Goal: Communication & Community: Answer question/provide support

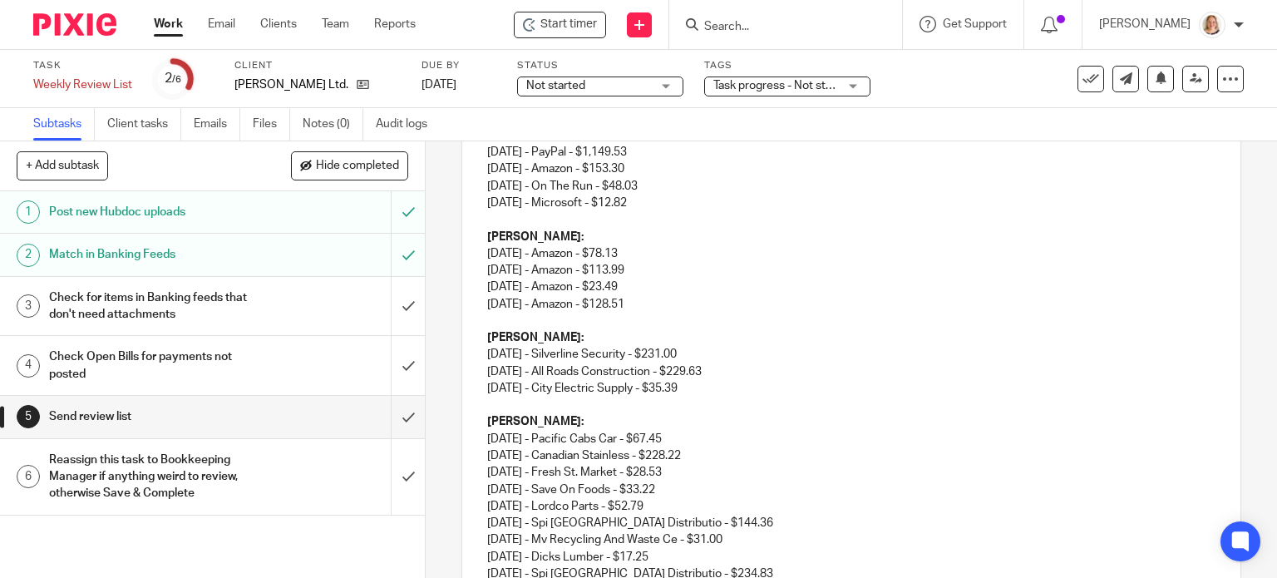
scroll to position [626, 0]
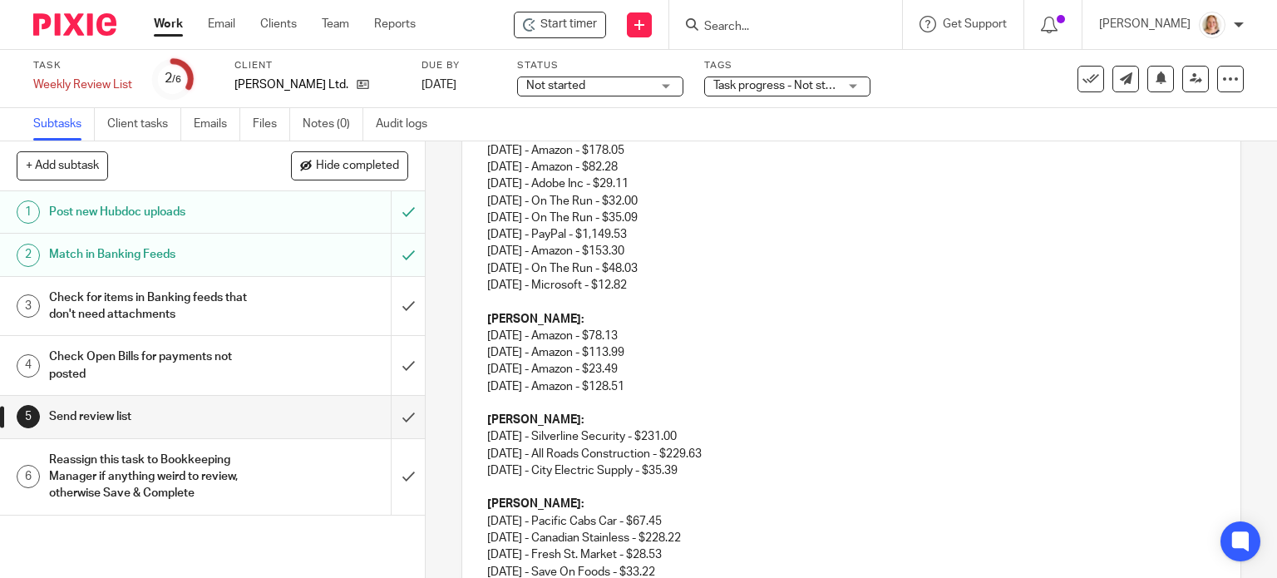
click at [710, 462] on p "19/09/2025 - City Electric Supply - $35.39" at bounding box center [851, 470] width 729 height 17
drag, startPoint x: 704, startPoint y: 451, endPoint x: 481, endPoint y: 452, distance: 222.9
click at [481, 452] on div "Hi Monique, I hope you're doing well! Here is your review list of items that we…" at bounding box center [851, 376] width 779 height 1344
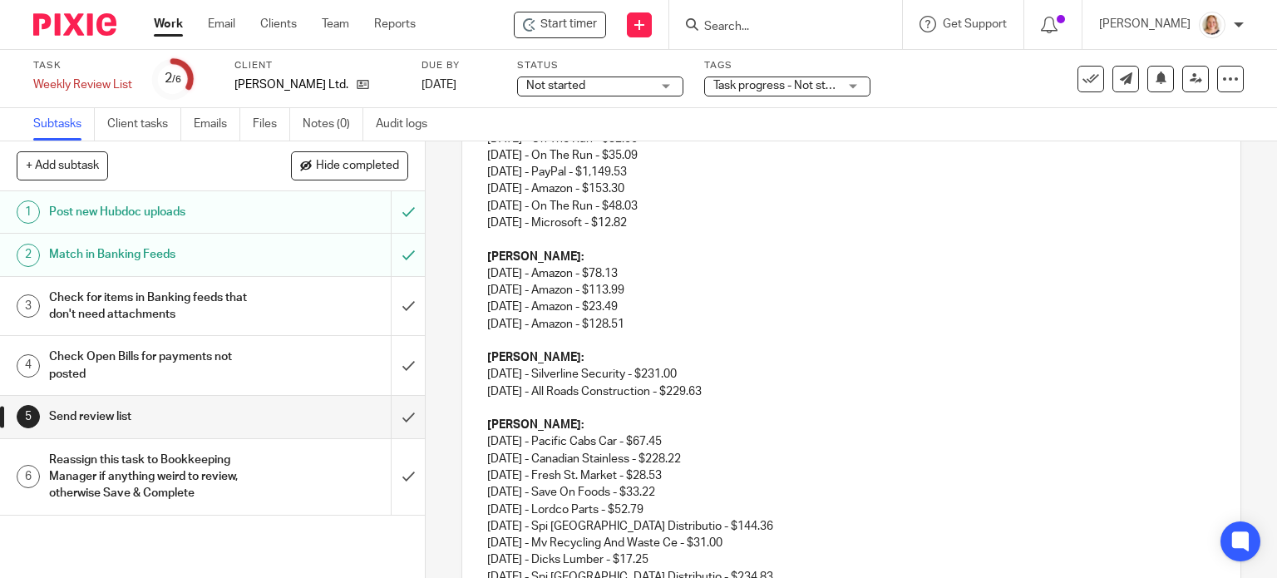
scroll to position [730, 0]
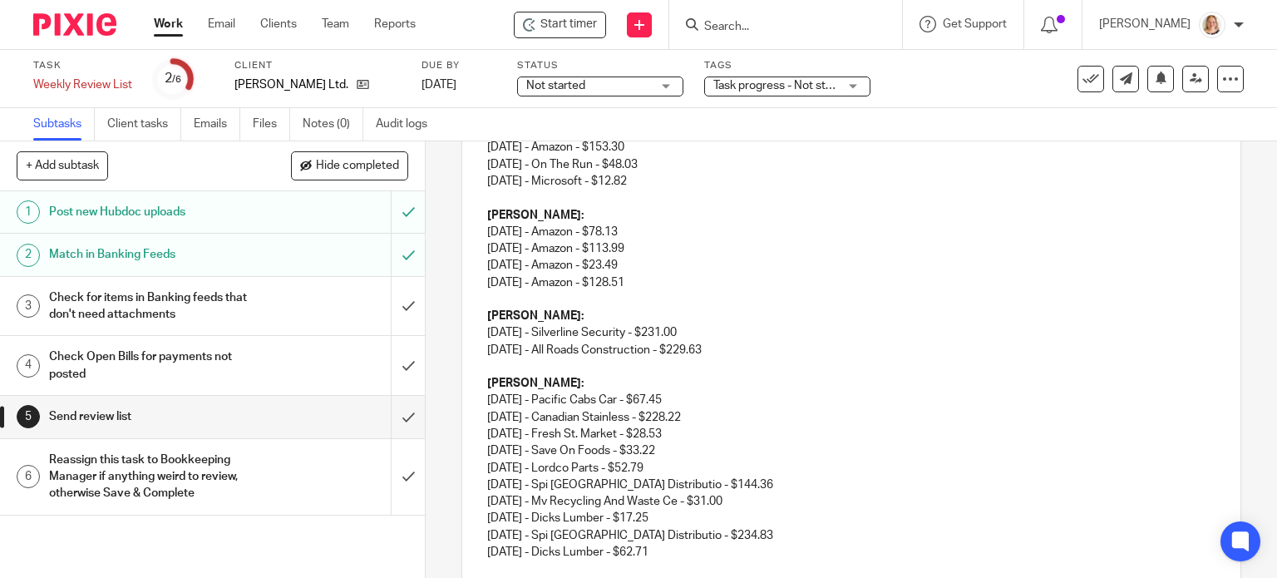
click at [670, 451] on p "Sean: 14/07/2025 - Pacific Cabs Car - $67.45 16/07/2025 - Canadian Stainless - …" at bounding box center [851, 459] width 729 height 169
click at [720, 465] on p "Sean: 14/07/2025 - Pacific Cabs Car - $67.45 16/07/2025 - Canadian Stainless - …" at bounding box center [851, 459] width 729 height 169
drag, startPoint x: 722, startPoint y: 467, endPoint x: 485, endPoint y: 468, distance: 237.0
click at [487, 468] on p "Sean: 14/07/2025 - Pacific Cabs Car - $67.45 16/07/2025 - Canadian Stainless - …" at bounding box center [851, 459] width 729 height 169
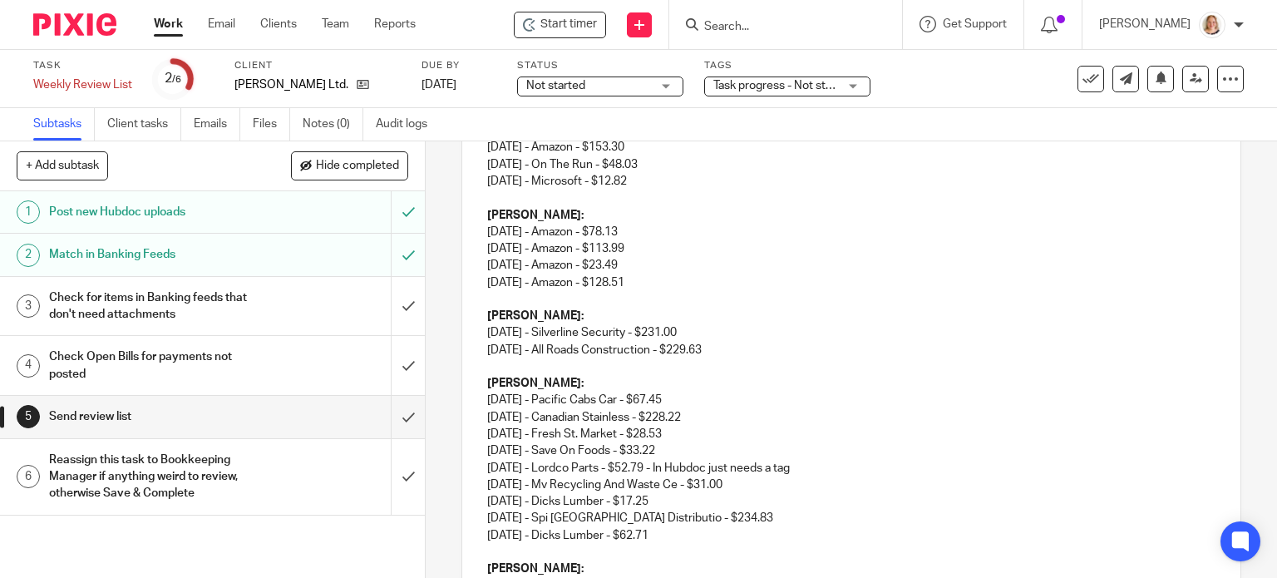
click at [765, 472] on p "Sean: 14/07/2025 - Pacific Cabs Car - $67.45 16/07/2025 - Canadian Stainless - …" at bounding box center [851, 450] width 729 height 151
click at [683, 485] on p "Sean: 14/07/2025 - Pacific Cabs Car - $67.45 16/07/2025 - Canadian Stainless - …" at bounding box center [851, 450] width 729 height 151
click at [684, 484] on p "Sean: 14/07/2025 - Pacific Cabs Car - $67.45 16/07/2025 - Canadian Stainless - …" at bounding box center [851, 450] width 729 height 151
drag, startPoint x: 681, startPoint y: 485, endPoint x: 820, endPoint y: 484, distance: 138.9
click at [820, 484] on p "Sean: 14/07/2025 - Pacific Cabs Car - $67.45 16/07/2025 - Canadian Stainless - …" at bounding box center [851, 450] width 729 height 151
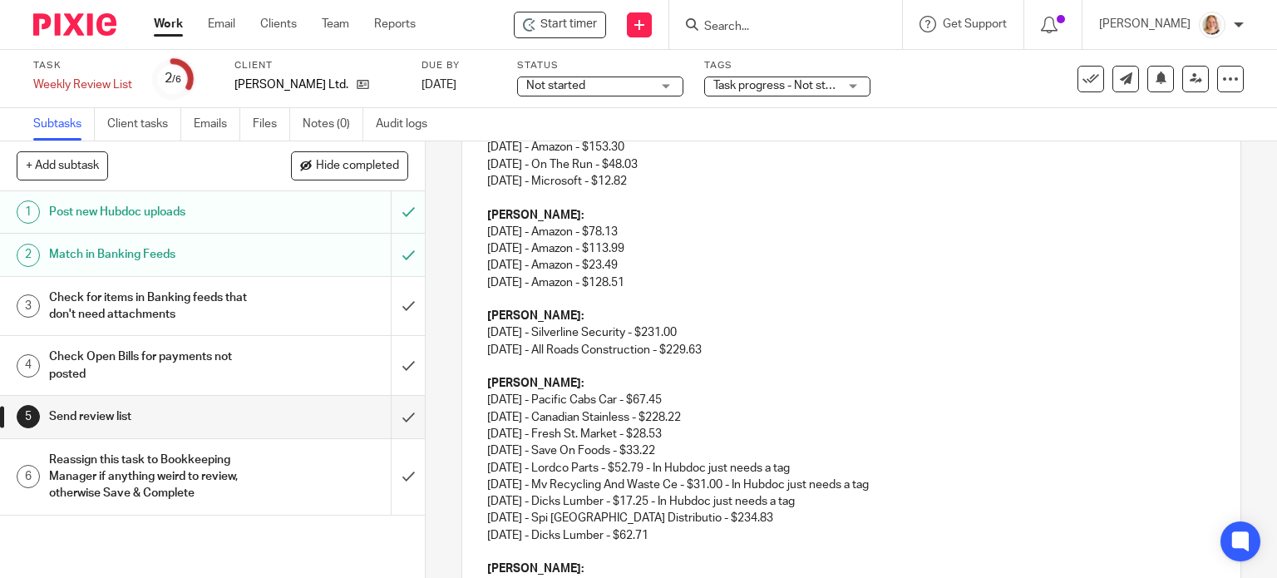
copy p "In Hubdoc just needs a tag"
click at [786, 500] on p "Sean: 14/07/2025 - Pacific Cabs Car - $67.45 16/07/2025 - Canadian Stainless - …" at bounding box center [851, 450] width 729 height 151
click at [692, 527] on p "22/09/2025 - Dicks Lumber - $62.71" at bounding box center [851, 535] width 729 height 17
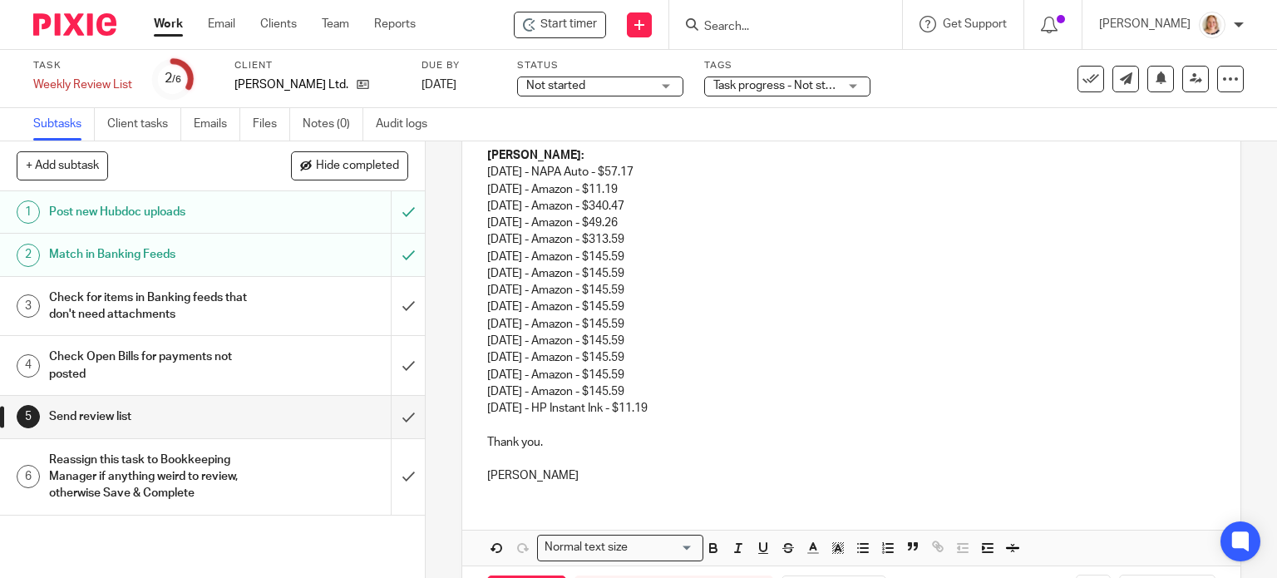
scroll to position [1146, 0]
drag, startPoint x: 528, startPoint y: 455, endPoint x: 477, endPoint y: 465, distance: 51.7
click at [386, 309] on input "submit" at bounding box center [212, 306] width 425 height 59
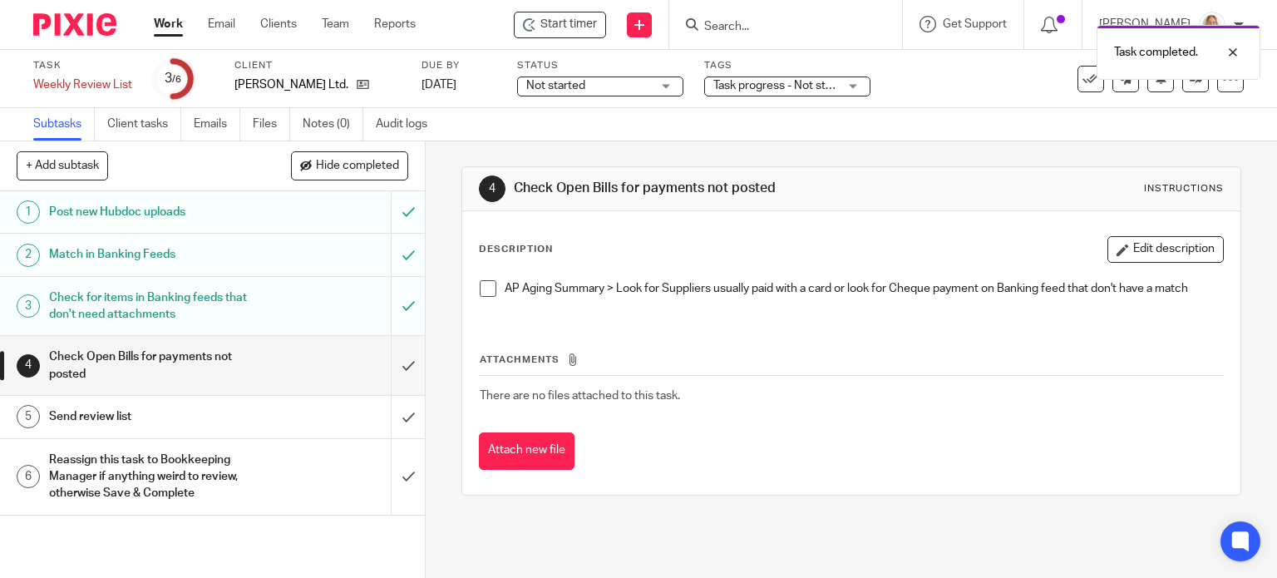
click at [329, 422] on div "Send review list" at bounding box center [211, 416] width 325 height 25
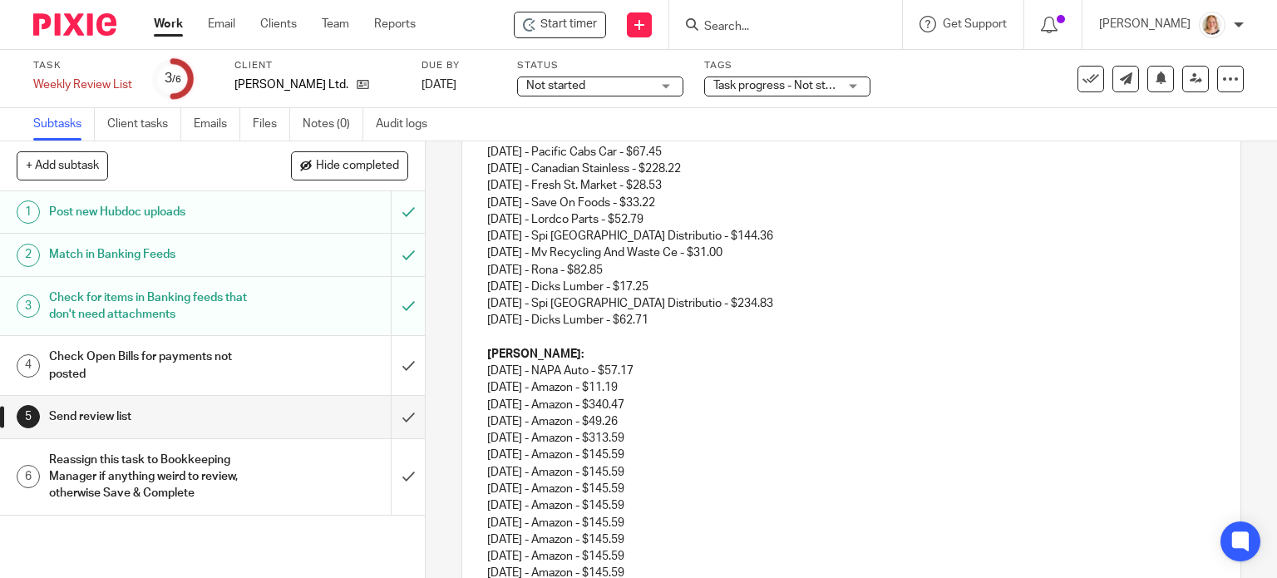
scroll to position [998, 0]
click at [692, 200] on p "[PERSON_NAME]: [DATE] - Pacific Cabs Car - $67.45 [DATE] - Canadian Stainless -…" at bounding box center [851, 216] width 729 height 185
click at [765, 212] on p "[PERSON_NAME]: [DATE] - Pacific Cabs Car - $67.45 [DATE] - Canadian Stainless -…" at bounding box center [851, 216] width 729 height 185
click at [632, 250] on p "[PERSON_NAME]: [DATE] - Pacific Cabs Car - $67.45 [DATE] - Canadian Stainless -…" at bounding box center [851, 216] width 729 height 185
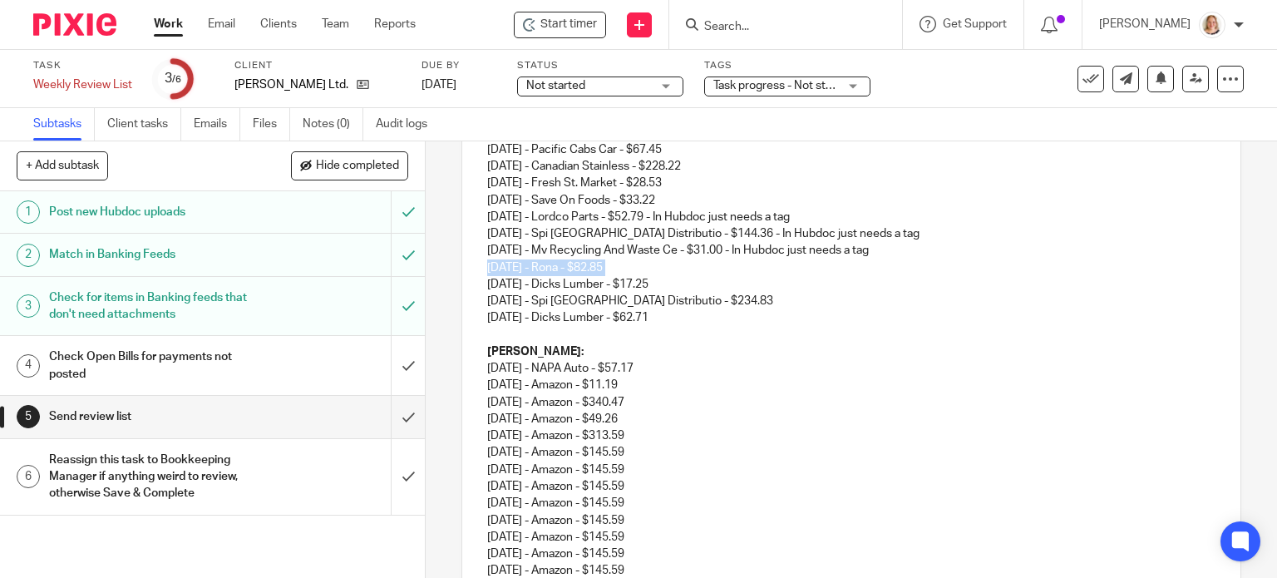
drag, startPoint x: 632, startPoint y: 249, endPoint x: 477, endPoint y: 249, distance: 154.7
click at [477, 249] on div "Hi [PERSON_NAME], I hope you're doing well! Here is your review list of items t…" at bounding box center [851, 4] width 779 height 1344
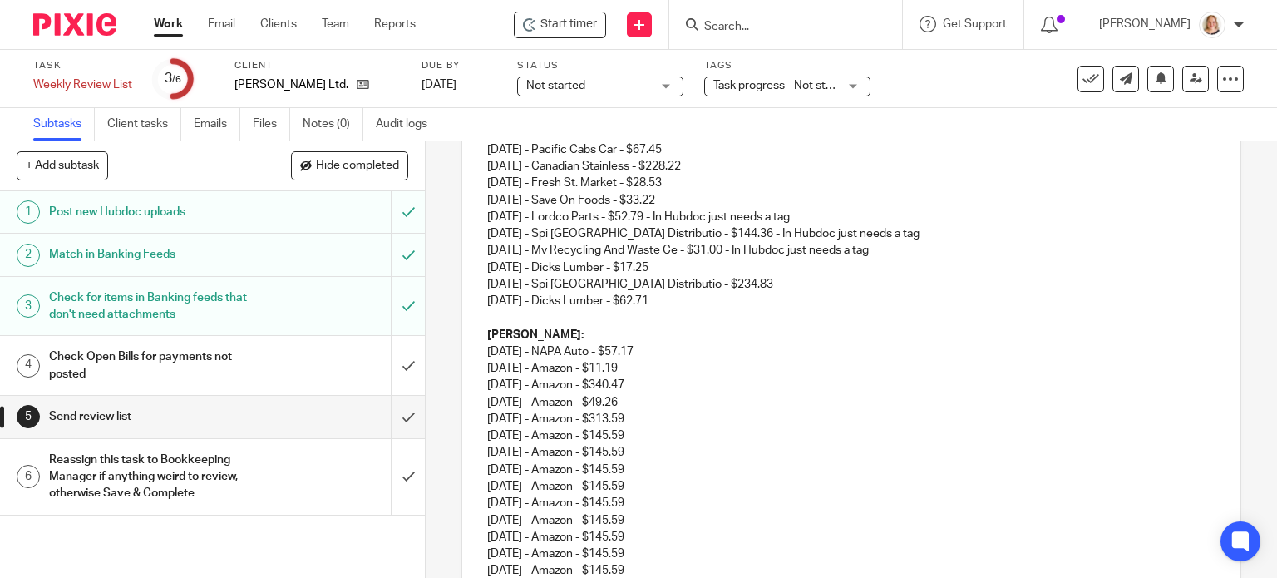
click at [758, 253] on p "Sean: 14/07/2025 - Pacific Cabs Car - $67.45 16/07/2025 - Canadian Stainless - …" at bounding box center [851, 208] width 729 height 169
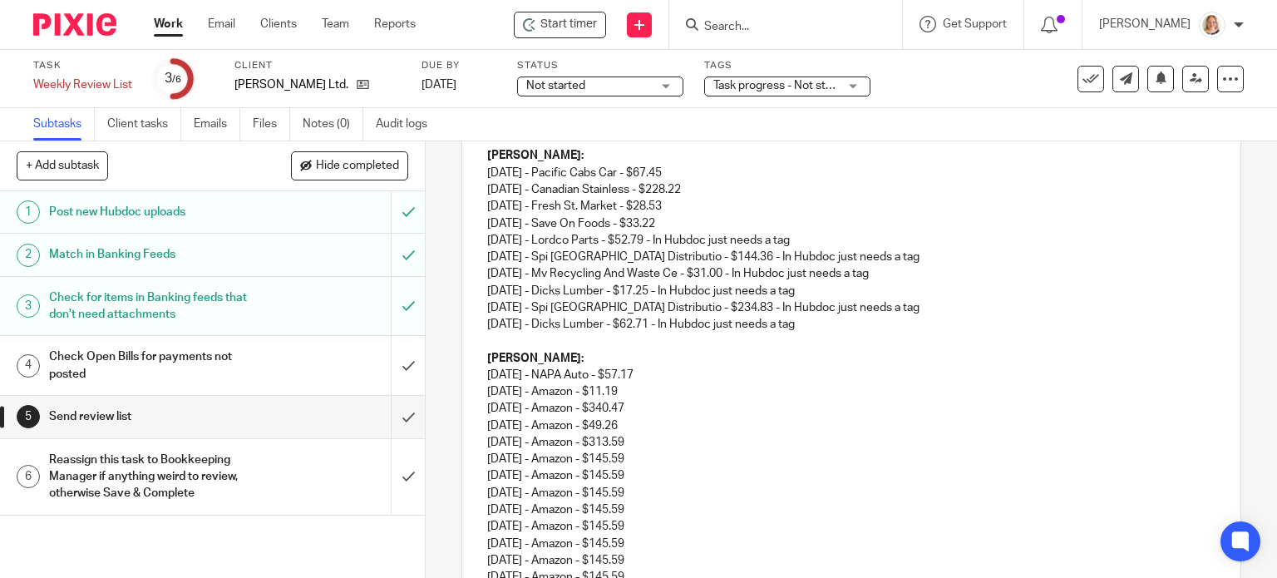
scroll to position [748, 0]
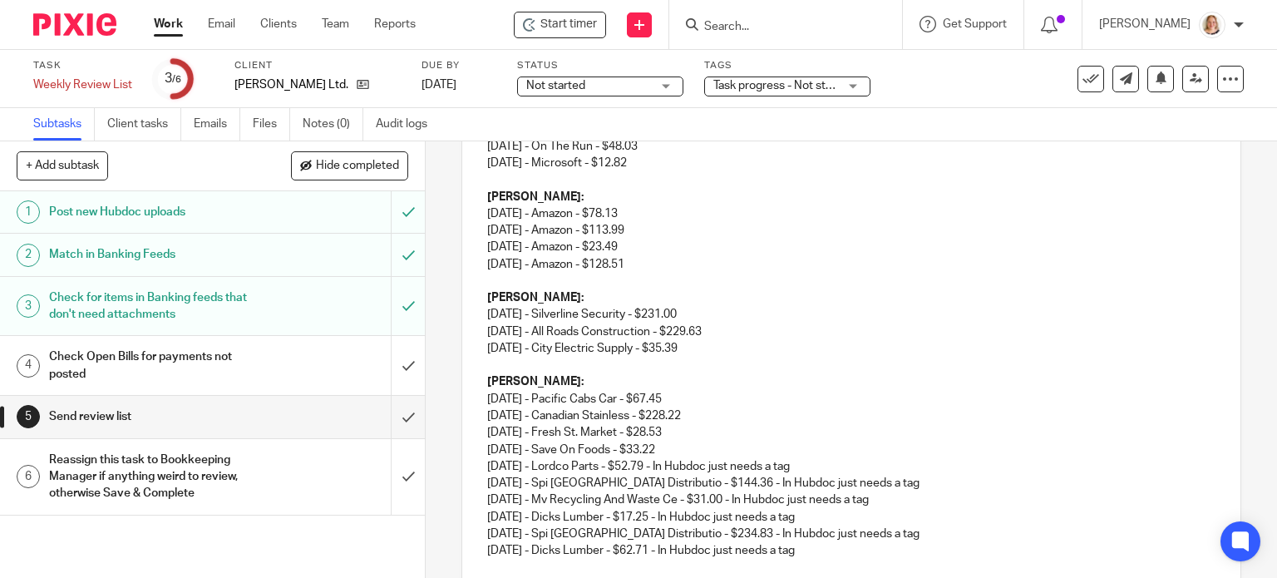
click at [705, 340] on p "[DATE] - City Electric Supply - $35.39" at bounding box center [851, 348] width 729 height 17
drag, startPoint x: 701, startPoint y: 331, endPoint x: 482, endPoint y: 332, distance: 218.7
click at [487, 340] on p "19/09/2025 - City Electric Supply - $35.39" at bounding box center [851, 348] width 729 height 17
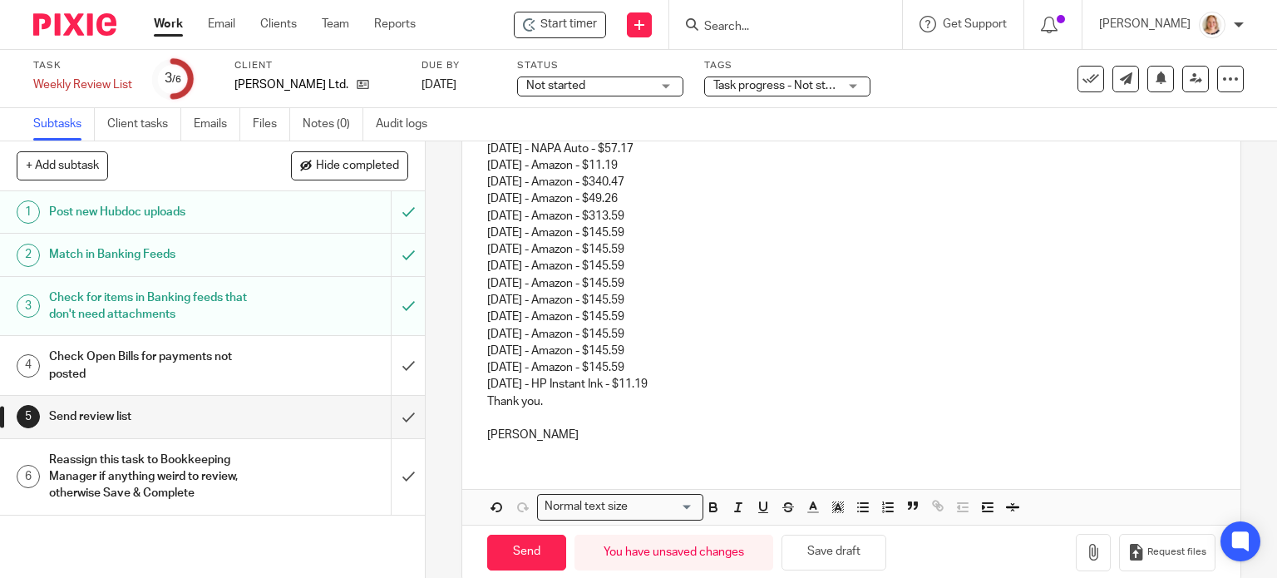
scroll to position [1191, 0]
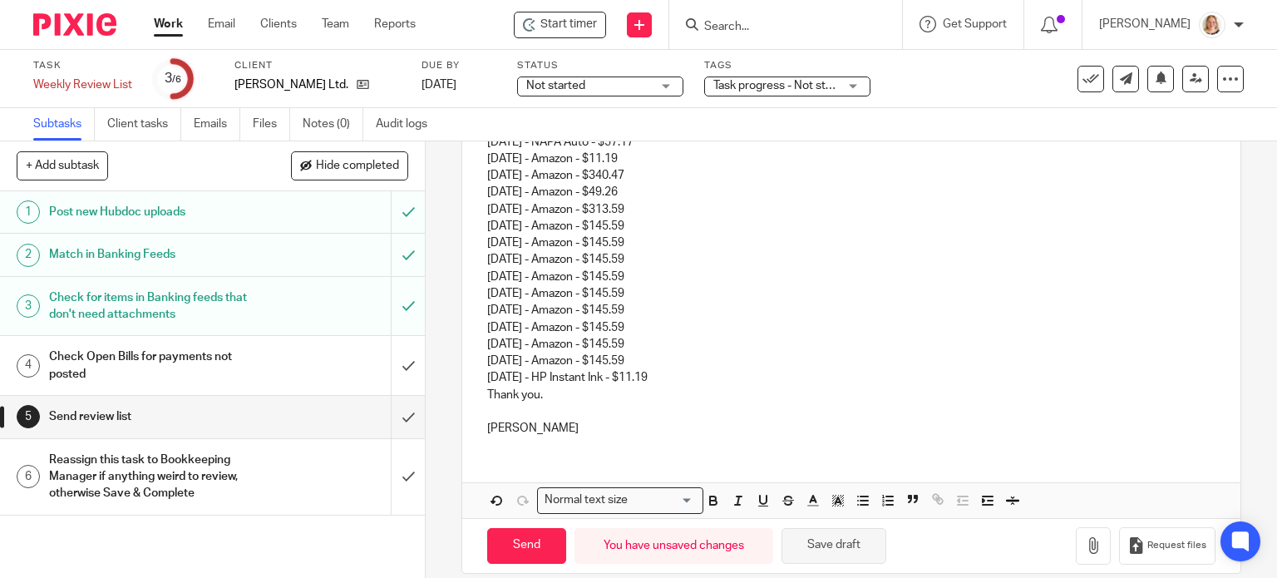
click at [808, 534] on button "Save draft" at bounding box center [834, 546] width 105 height 36
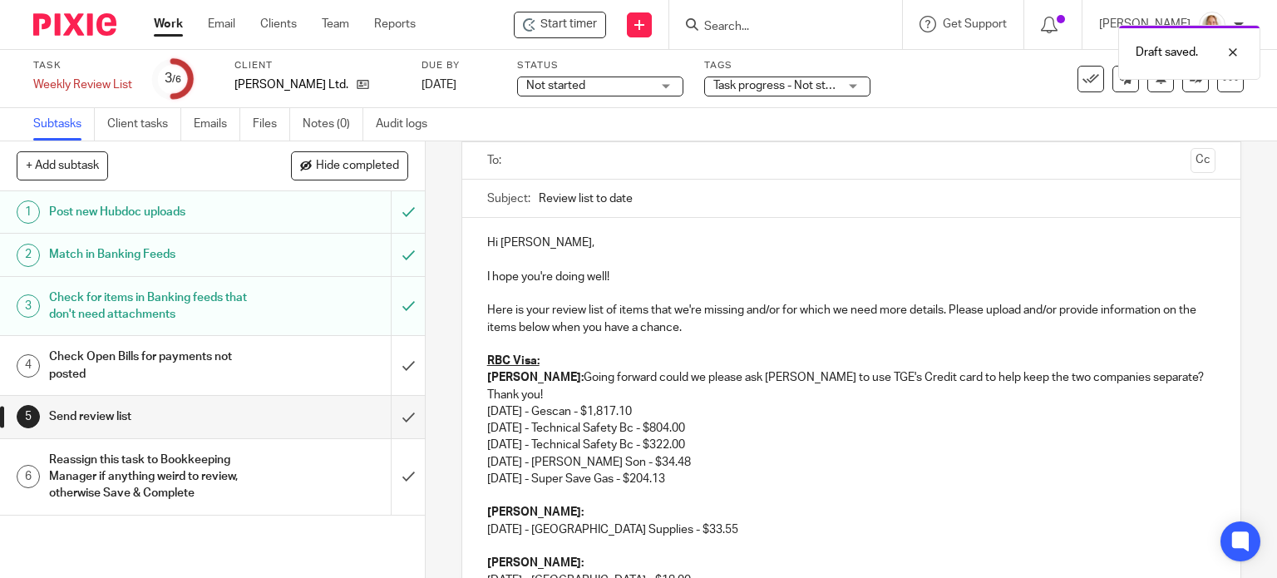
scroll to position [110, 0]
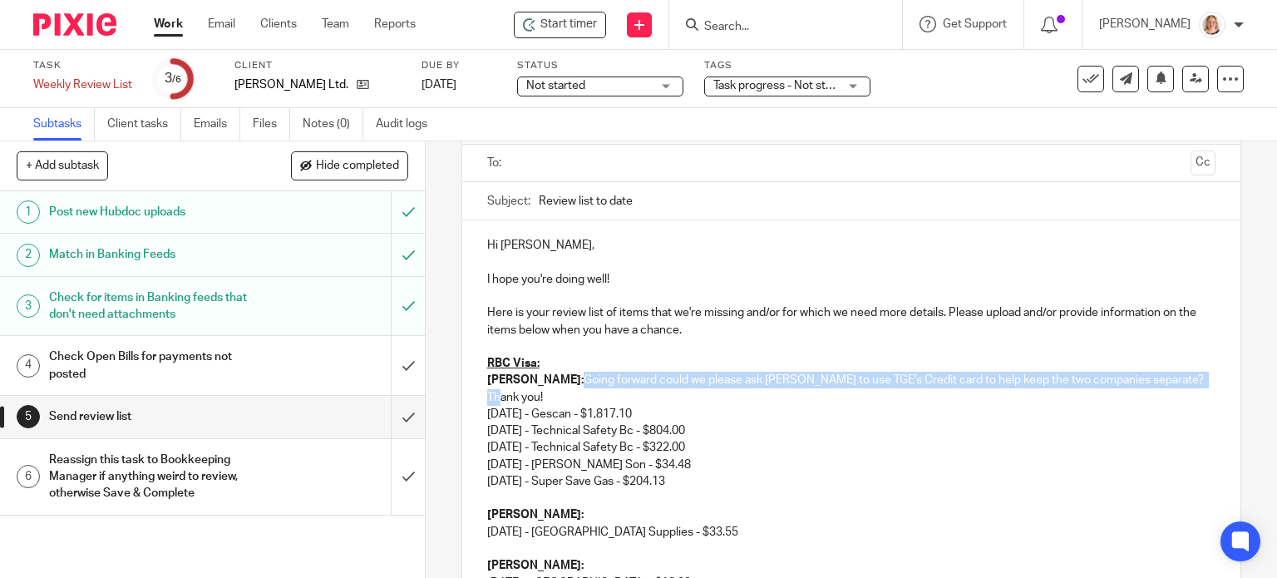
drag, startPoint x: 522, startPoint y: 379, endPoint x: 1149, endPoint y: 382, distance: 627.1
click at [1149, 382] on p "Shaun: Going forward could we please ask Shaun to use TGE's Credit card to help…" at bounding box center [851, 422] width 729 height 101
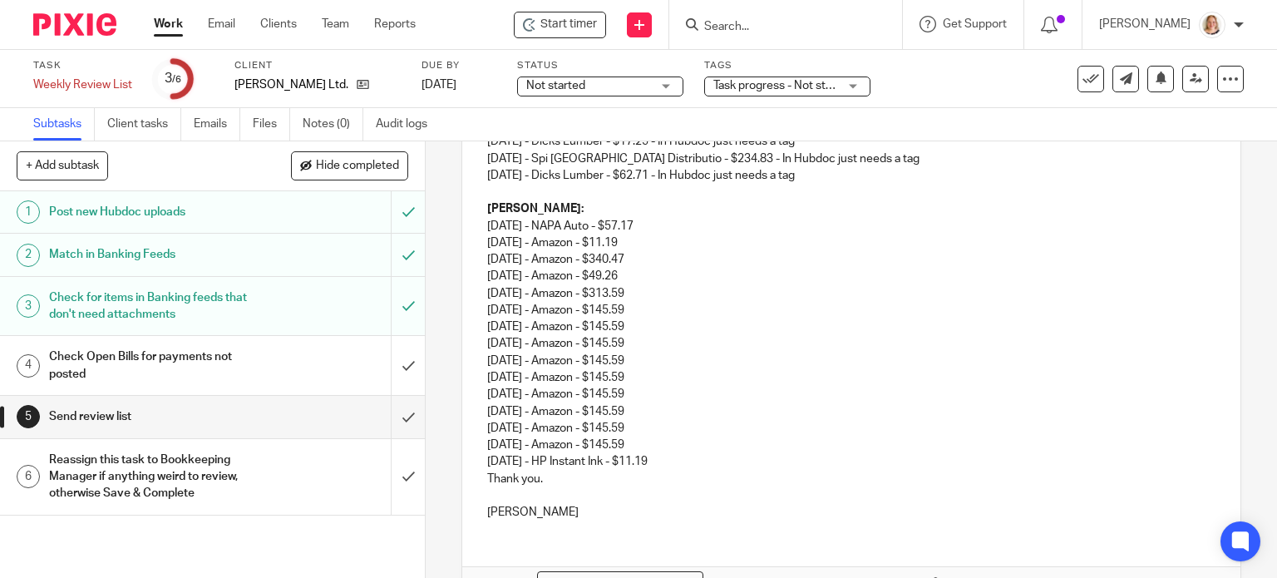
scroll to position [1191, 0]
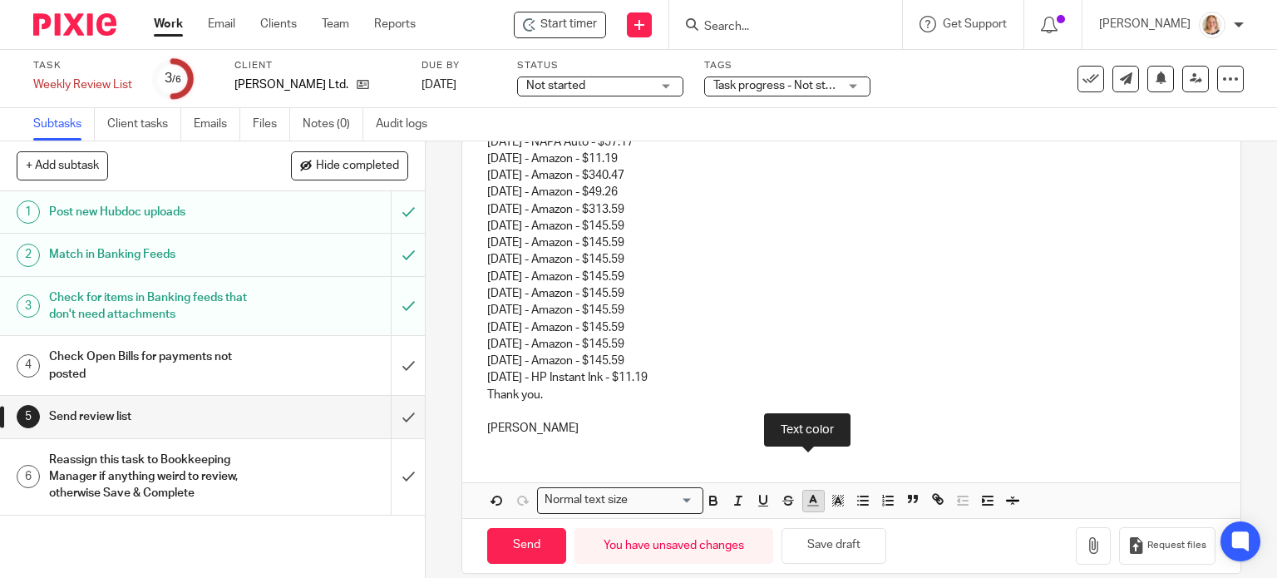
click at [806, 493] on icon "button" at bounding box center [813, 500] width 15 height 15
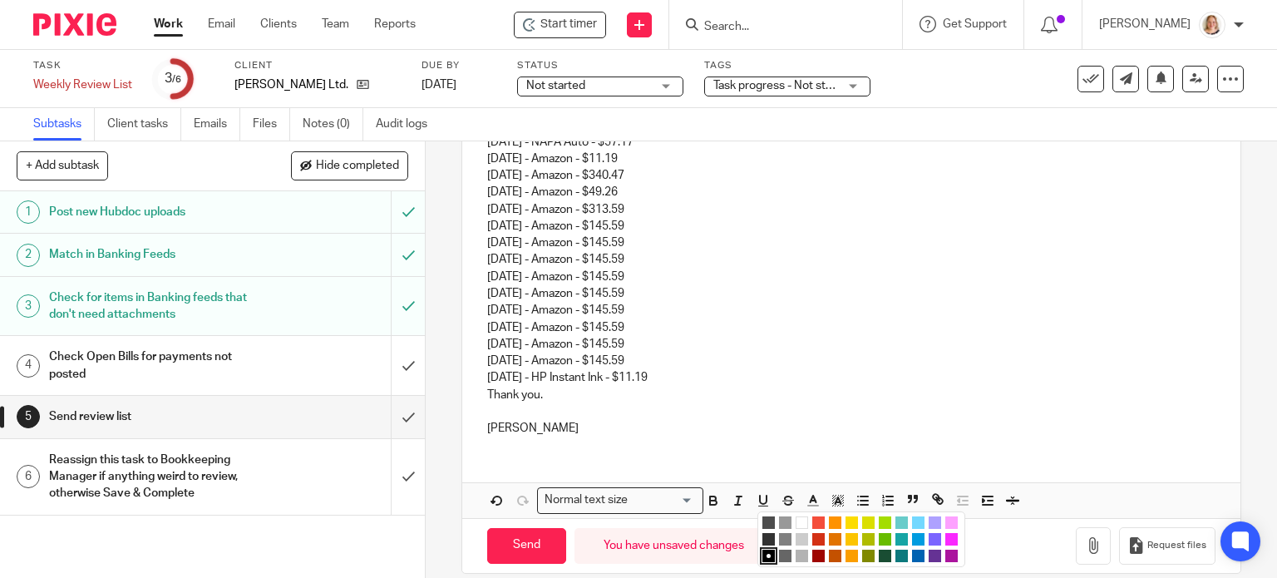
click at [882, 533] on li "color:#68BC00" at bounding box center [885, 539] width 12 height 12
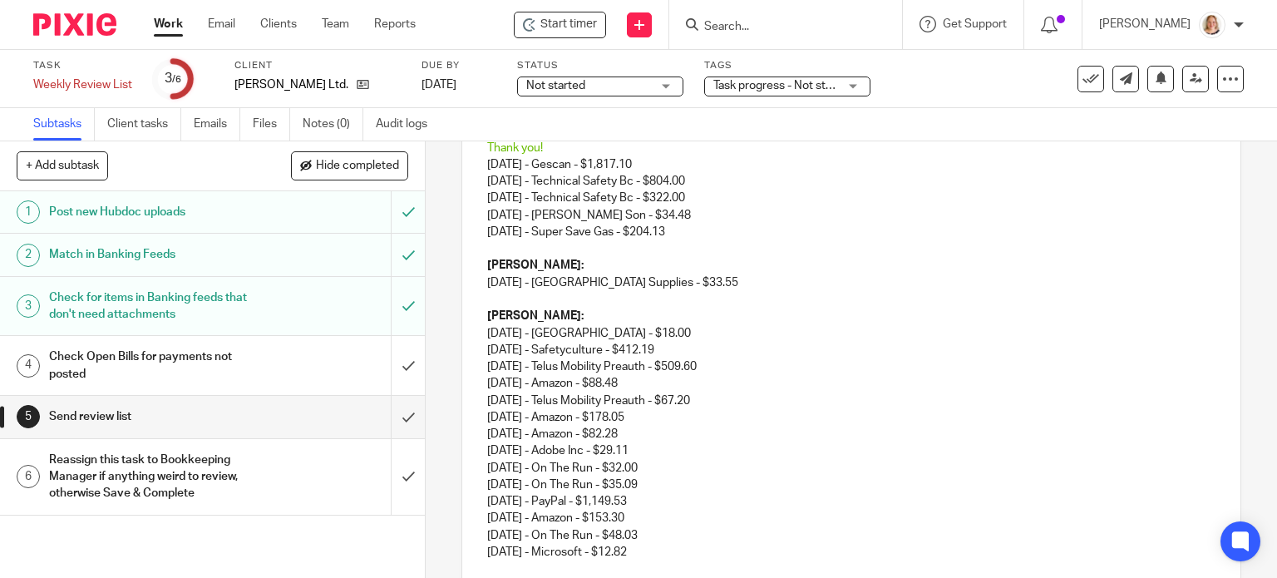
scroll to position [193, 0]
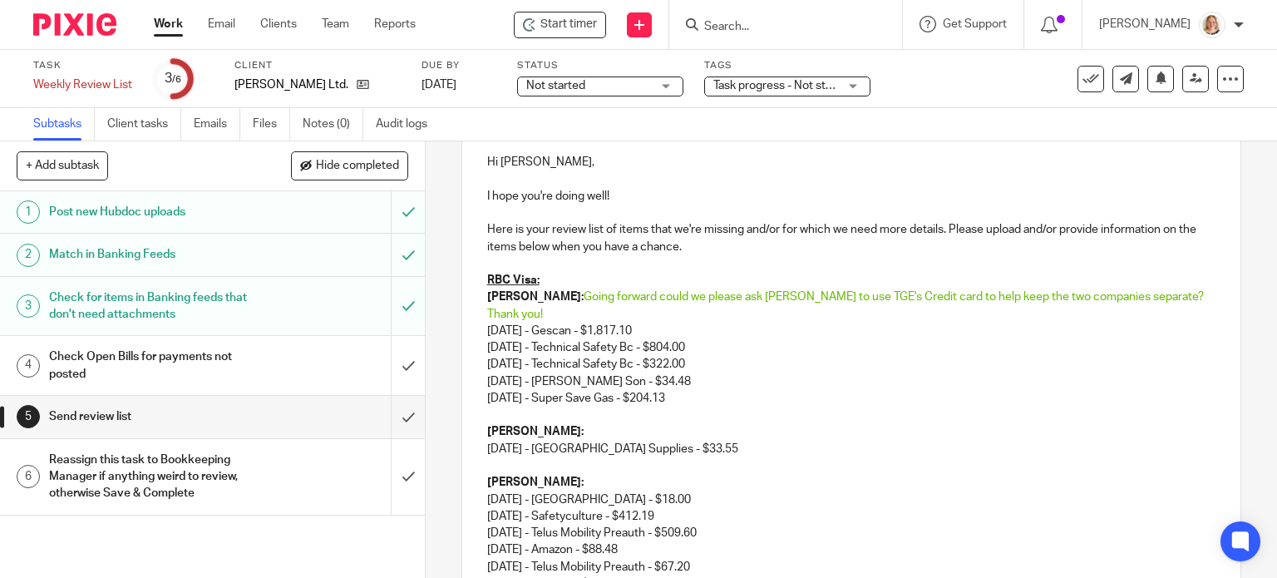
click at [1043, 390] on p "18/09/2025 - Super Save Gas - $204.13" at bounding box center [851, 398] width 729 height 17
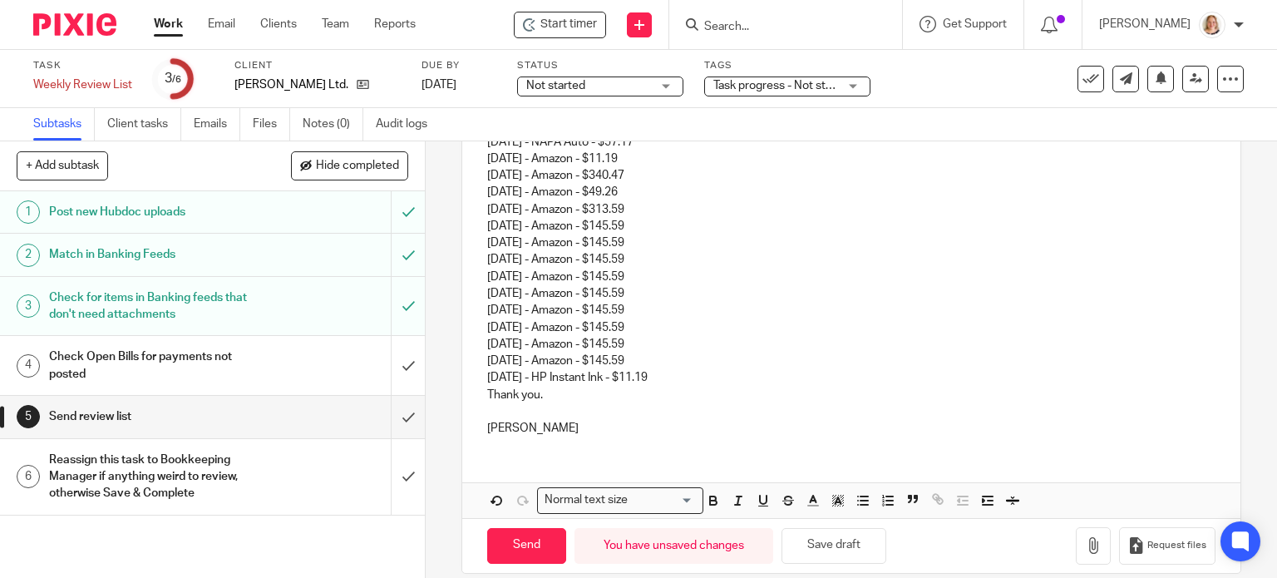
scroll to position [1191, 0]
click at [848, 531] on button "Save draft" at bounding box center [834, 546] width 105 height 36
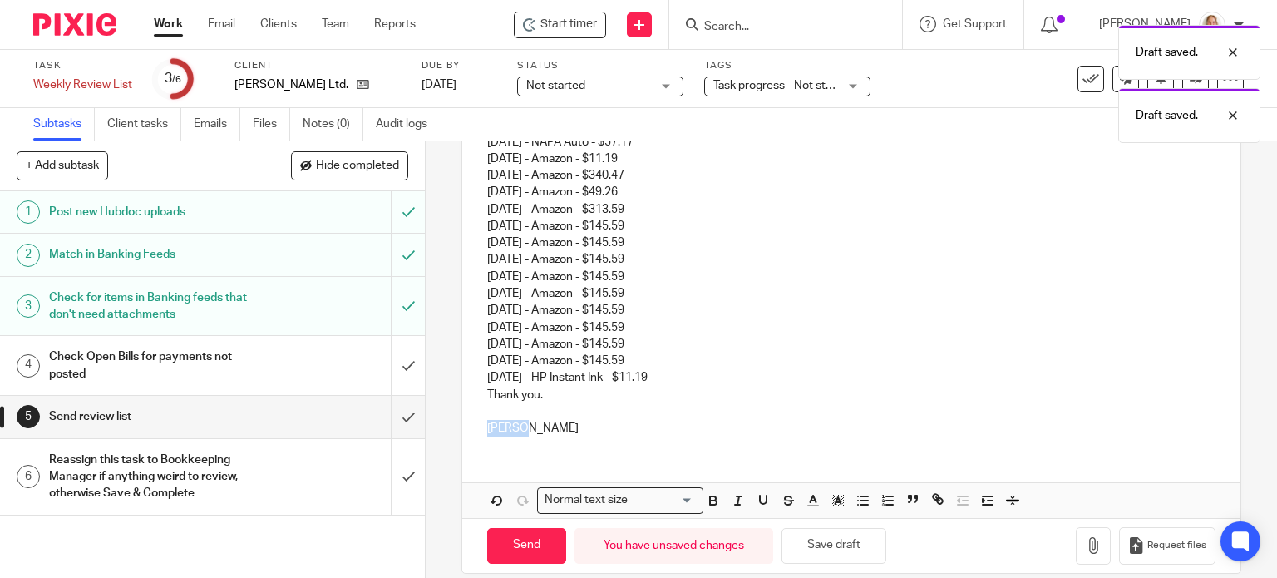
drag, startPoint x: 533, startPoint y: 411, endPoint x: 479, endPoint y: 408, distance: 54.2
click at [487, 387] on p "Thank you." at bounding box center [851, 395] width 729 height 17
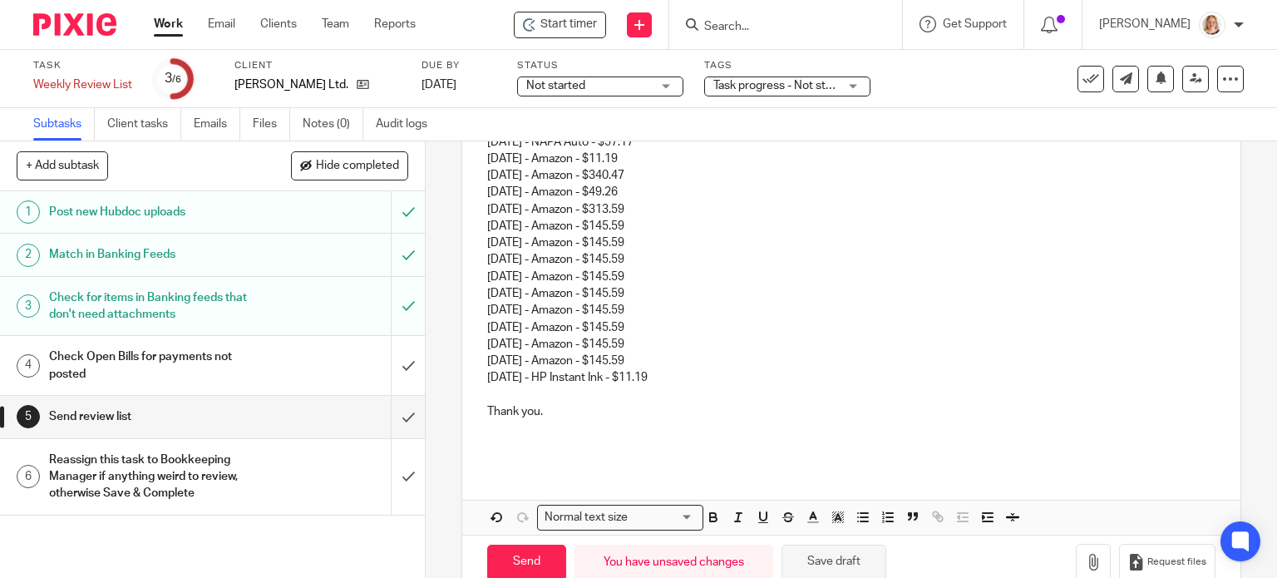
click at [841, 545] on button "Save draft" at bounding box center [834, 563] width 105 height 36
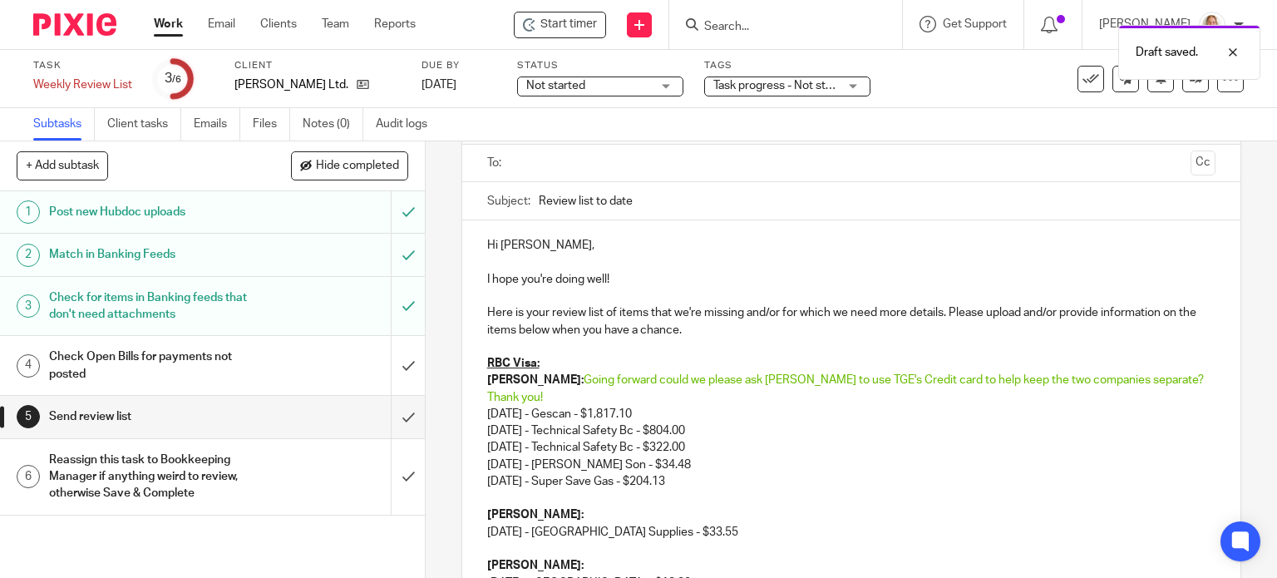
scroll to position [27, 0]
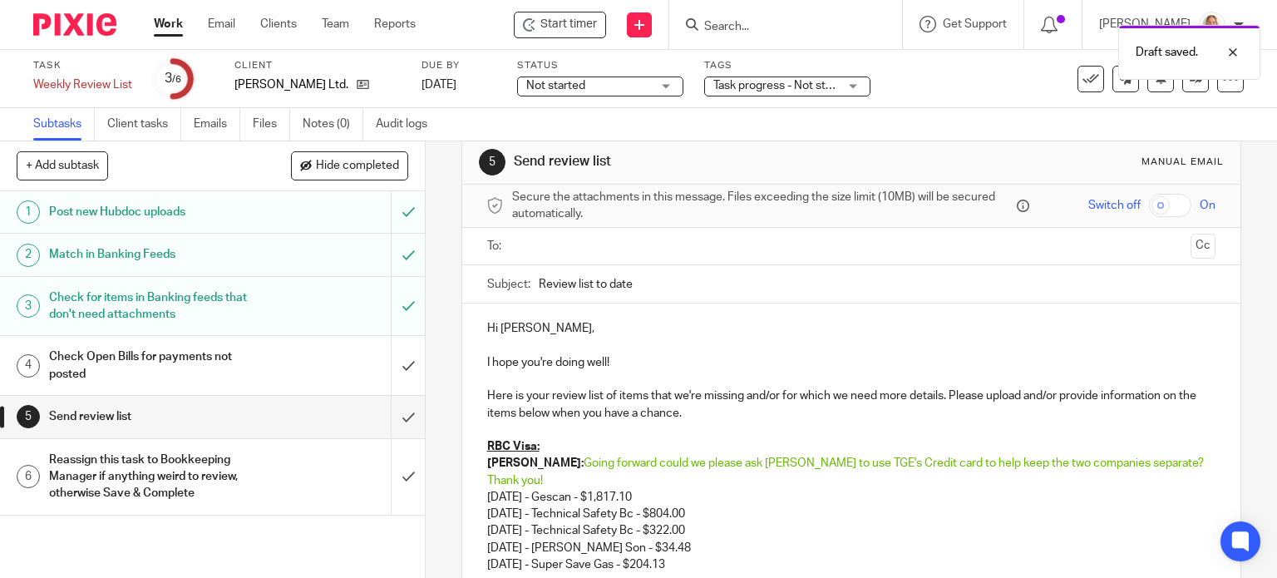
click at [668, 94] on div "Not started Not started" at bounding box center [600, 87] width 166 height 20
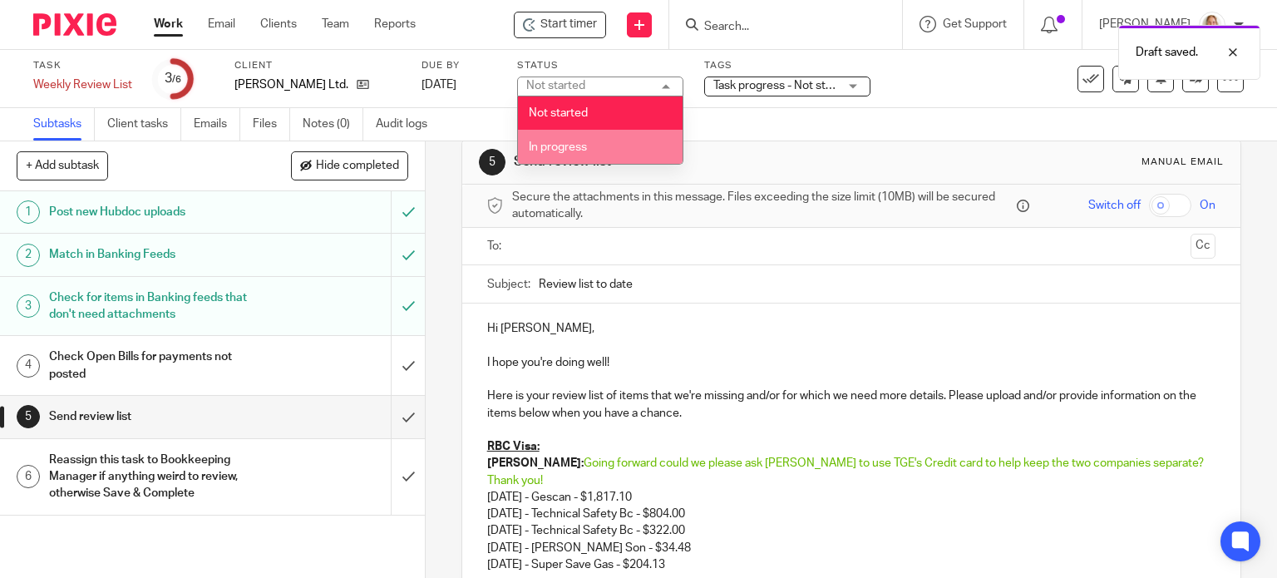
click at [568, 146] on span "In progress" at bounding box center [558, 147] width 58 height 12
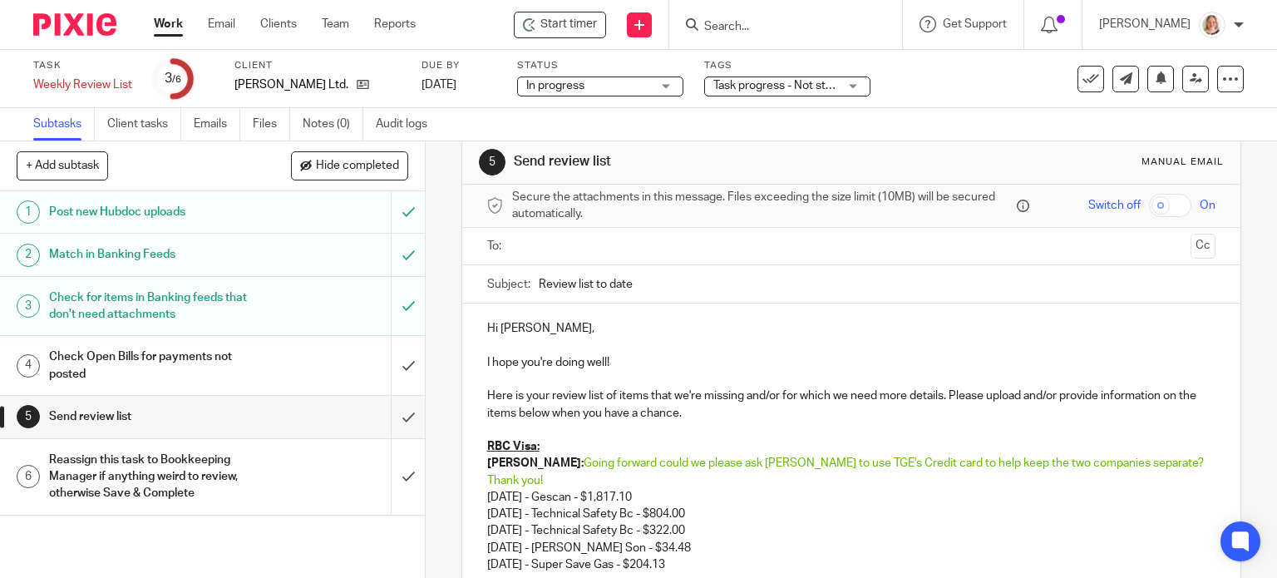
click at [642, 247] on input "text" at bounding box center [851, 246] width 666 height 19
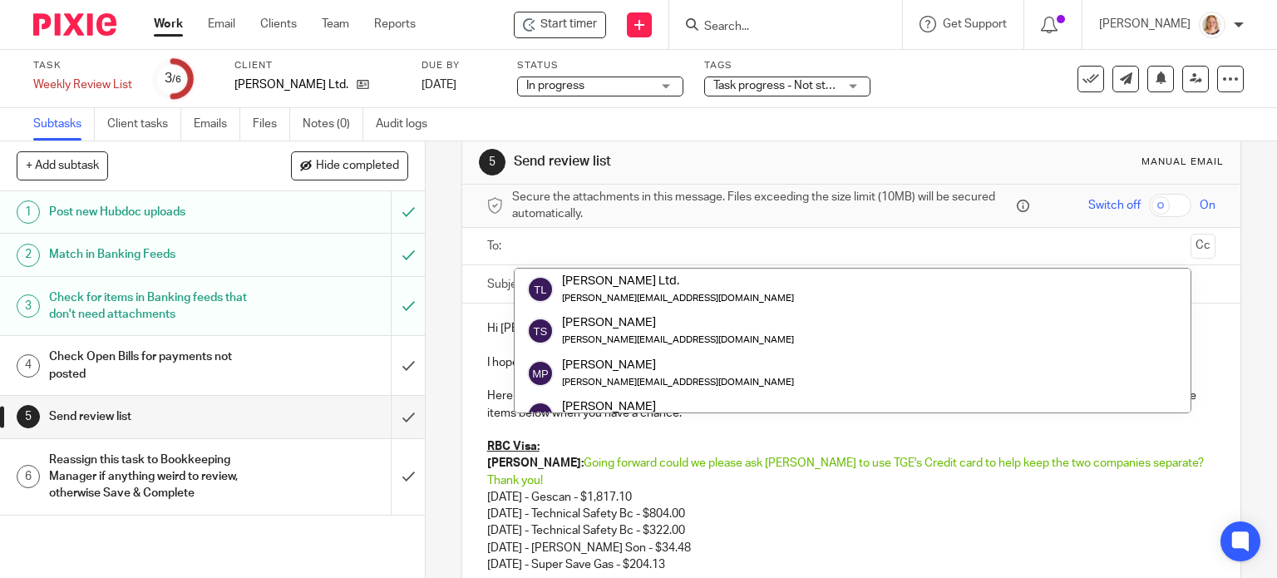
click at [831, 122] on div "Subtasks Client tasks Emails Files Notes (0) Audit logs" at bounding box center [638, 124] width 1277 height 33
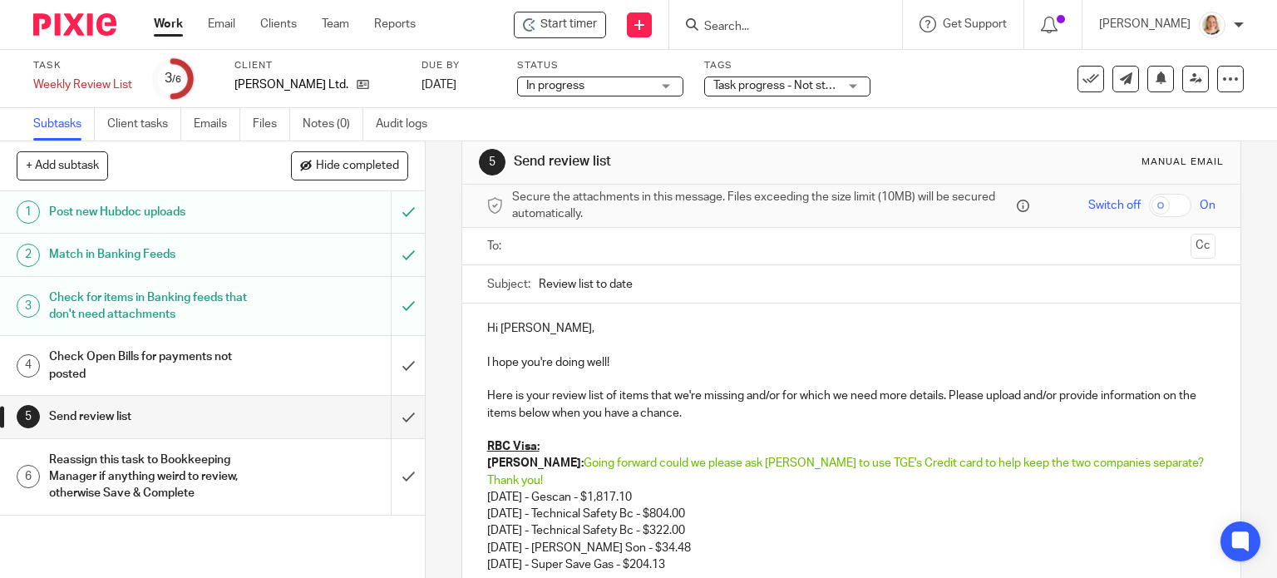
click at [735, 292] on input "Review list to date" at bounding box center [878, 283] width 678 height 37
type input "Review list to date September 25, 2025"
click at [1190, 82] on link at bounding box center [1196, 79] width 27 height 27
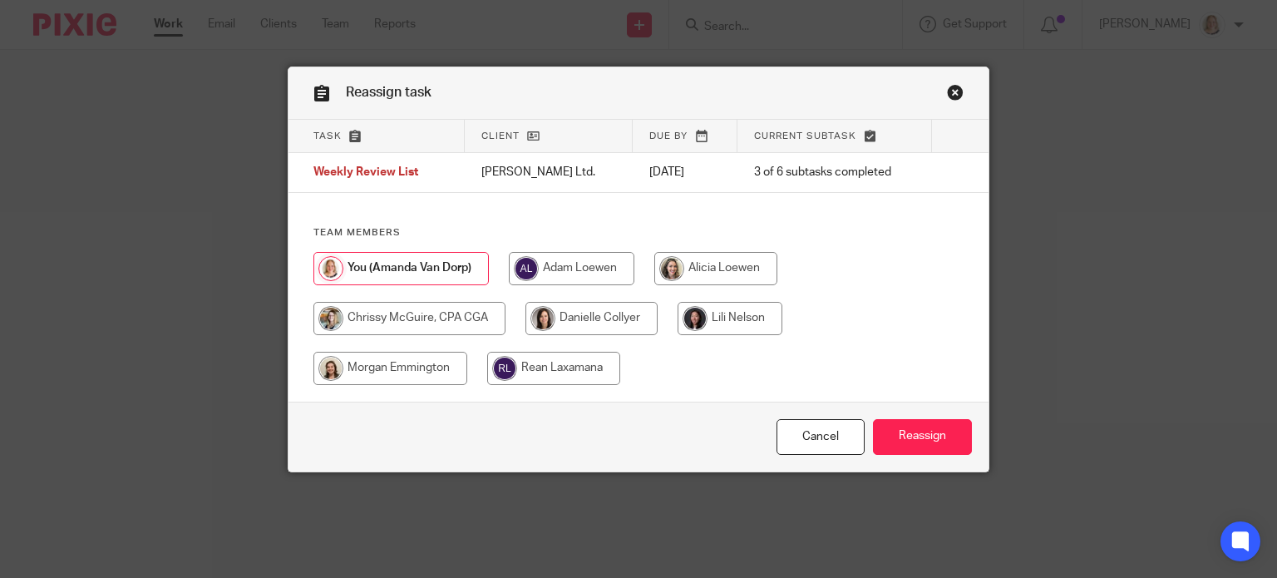
click at [604, 319] on input "radio" at bounding box center [592, 318] width 132 height 33
radio input "true"
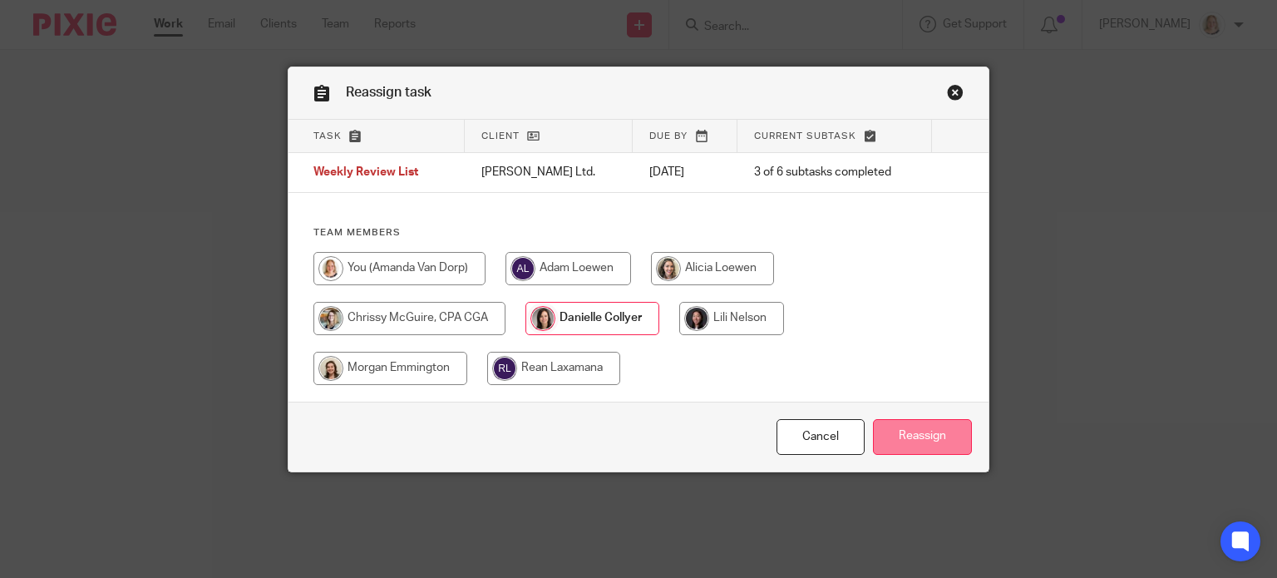
click at [898, 434] on input "Reassign" at bounding box center [922, 437] width 99 height 36
